Goal: Information Seeking & Learning: Understand process/instructions

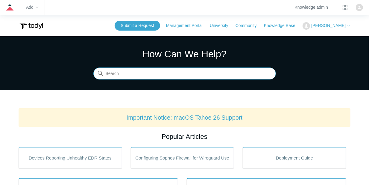
click at [194, 79] on input "Search" at bounding box center [184, 74] width 182 height 12
type input "n"
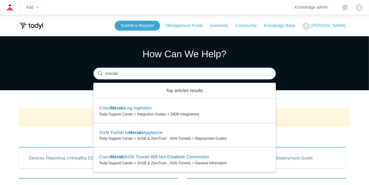
type input "meraki"
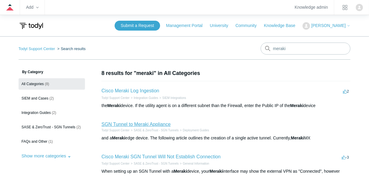
click at [165, 124] on link "SGN Tunnel to Meraki Appliance" at bounding box center [135, 123] width 69 height 5
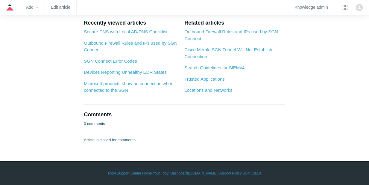
scroll to position [1216, 0]
